Goal: Find contact information: Find contact information

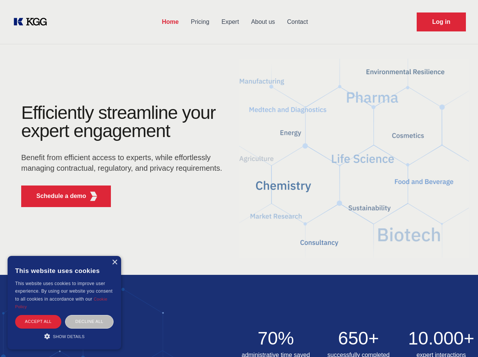
click at [239, 178] on div "Efficiently streamline your expert engagement Benefit from efficient access to …" at bounding box center [124, 158] width 230 height 109
click at [57, 196] on p "Schedule a demo" at bounding box center [61, 195] width 50 height 9
click at [114, 262] on div "× This website uses cookies This website uses cookies to improve user experienc…" at bounding box center [64, 302] width 113 height 93
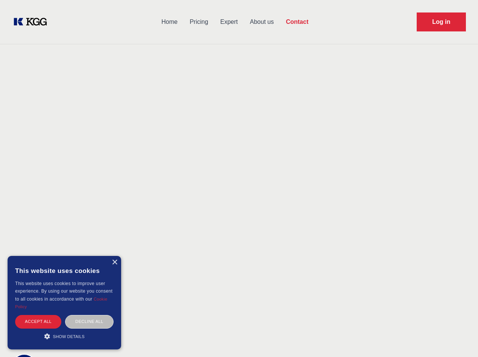
click at [38, 321] on div "Accept all" at bounding box center [38, 321] width 46 height 13
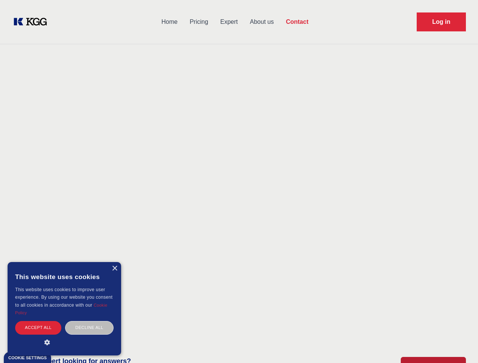
click at [89, 321] on div "Decline all" at bounding box center [89, 327] width 48 height 13
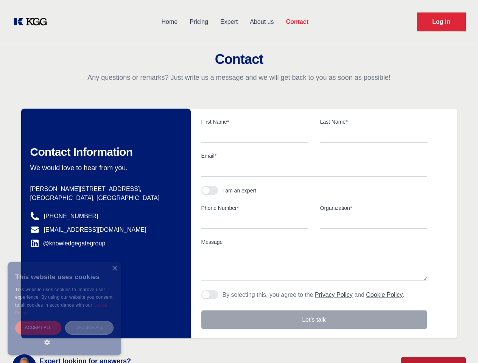
click at [64, 336] on main "Contact Any questions or remarks? Just write us a message and we will get back …" at bounding box center [239, 197] width 478 height 394
